Goal: Information Seeking & Learning: Learn about a topic

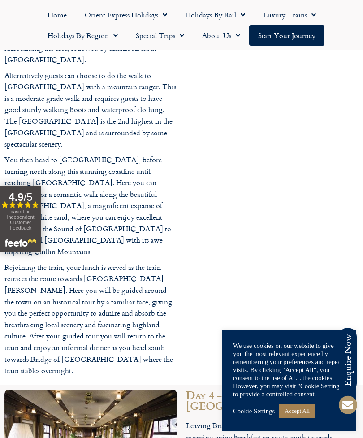
scroll to position [1713, 0]
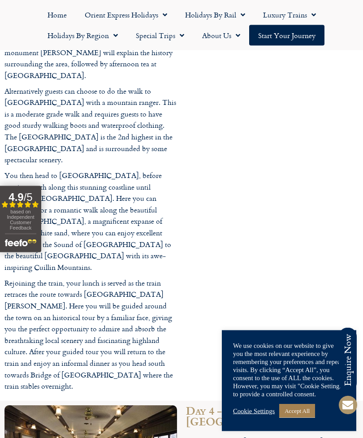
click at [300, 39] on link "Start your Journey" at bounding box center [287, 35] width 75 height 21
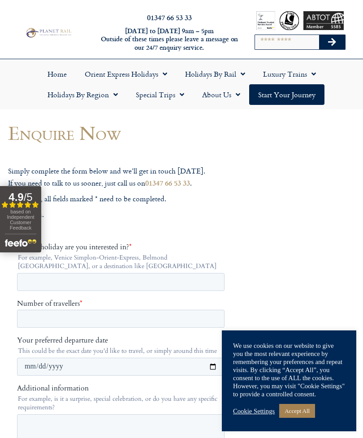
click at [175, 99] on span "Menu" at bounding box center [179, 95] width 9 height 16
click at [172, 100] on link "Special Trips" at bounding box center [160, 94] width 66 height 21
click at [186, 120] on link "Latest Experiences" at bounding box center [170, 115] width 87 height 21
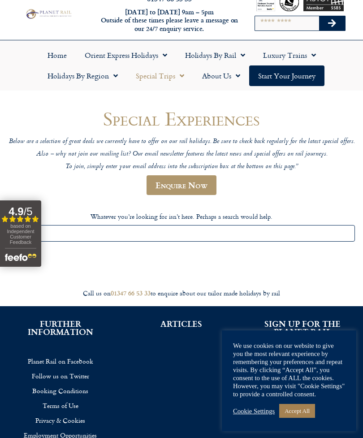
scroll to position [19, 0]
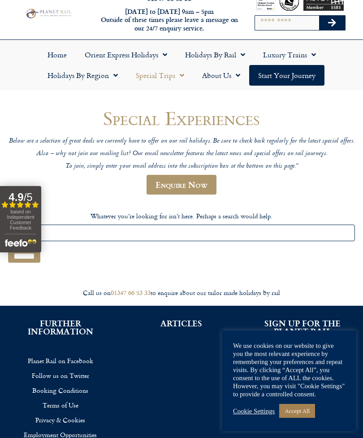
click at [156, 56] on link "Orient Express Holidays" at bounding box center [126, 54] width 101 height 21
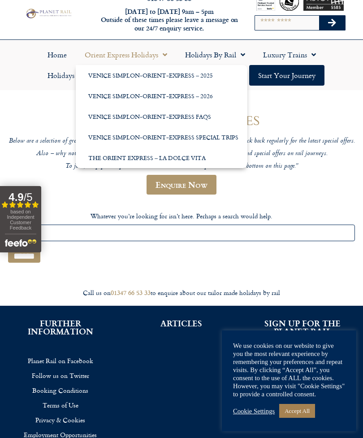
click at [229, 57] on link "Holidays by Rail" at bounding box center [215, 54] width 78 height 21
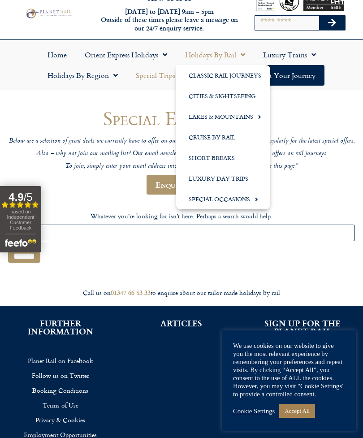
click at [224, 159] on link "Short Breaks" at bounding box center [223, 158] width 94 height 21
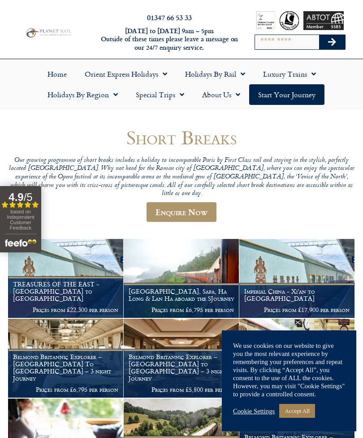
click at [293, 78] on link "Luxury Trains" at bounding box center [289, 74] width 71 height 21
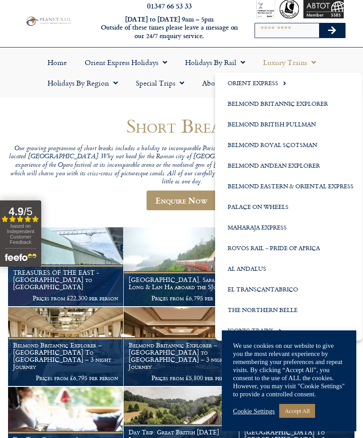
scroll to position [13, 0]
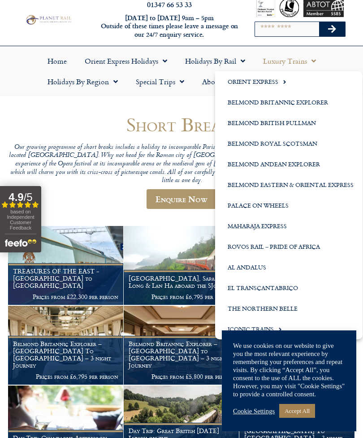
click at [315, 124] on link "Belmond British Pullman" at bounding box center [289, 123] width 148 height 21
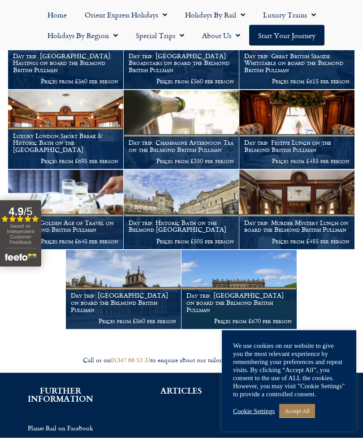
scroll to position [326, 0]
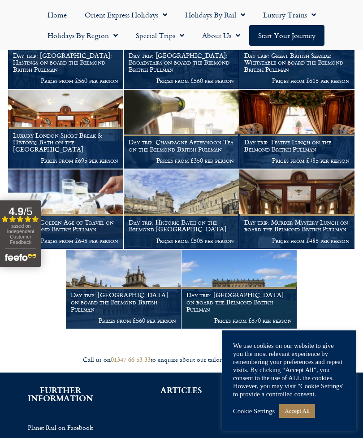
click at [328, 227] on h1 "Day trip: Murder Mystery Lunch on board the Belmond British Pullman" at bounding box center [297, 226] width 105 height 14
